Goal: Transaction & Acquisition: Purchase product/service

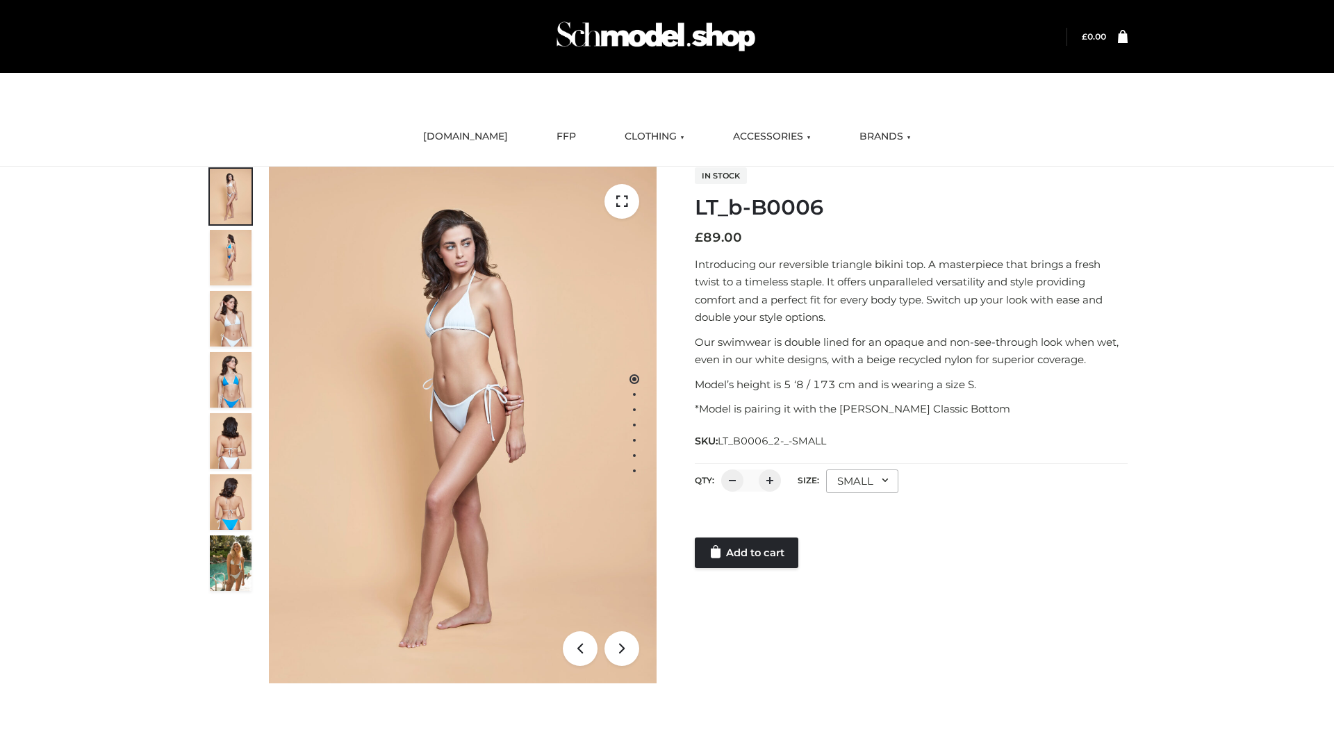
click at [748, 553] on link "Add to cart" at bounding box center [747, 553] width 104 height 31
